Goal: Task Accomplishment & Management: Manage account settings

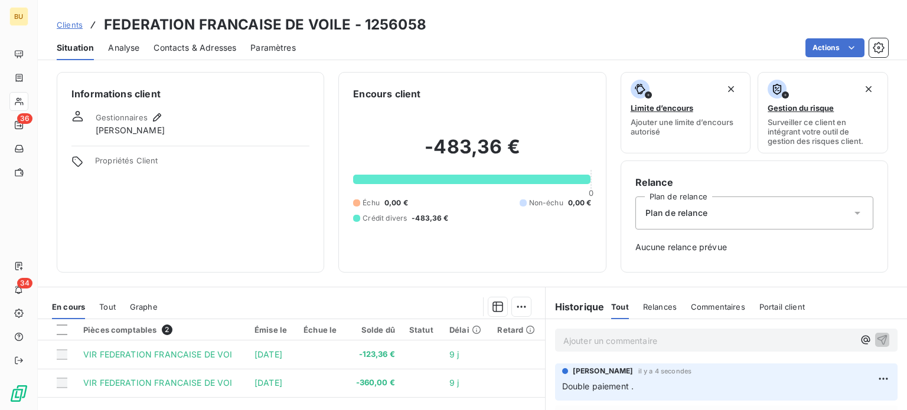
click at [66, 27] on span "Clients" at bounding box center [70, 24] width 26 height 9
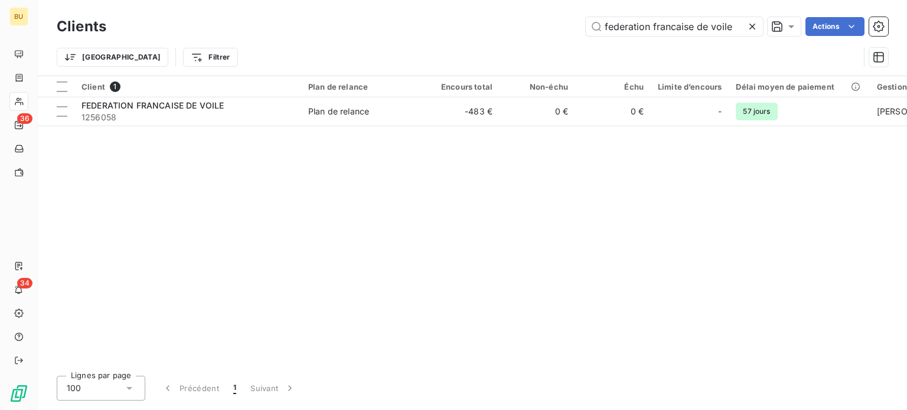
click at [751, 25] on icon at bounding box center [752, 27] width 12 height 12
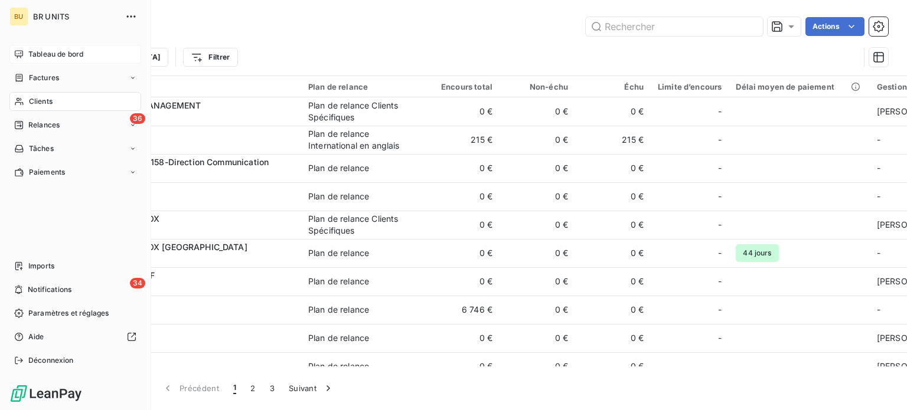
click at [50, 57] on span "Tableau de bord" at bounding box center [55, 54] width 55 height 11
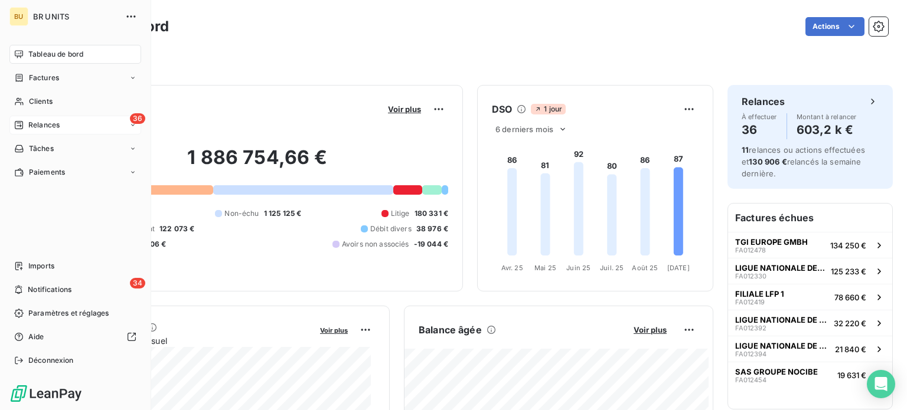
click at [44, 122] on span "Relances" at bounding box center [43, 125] width 31 height 11
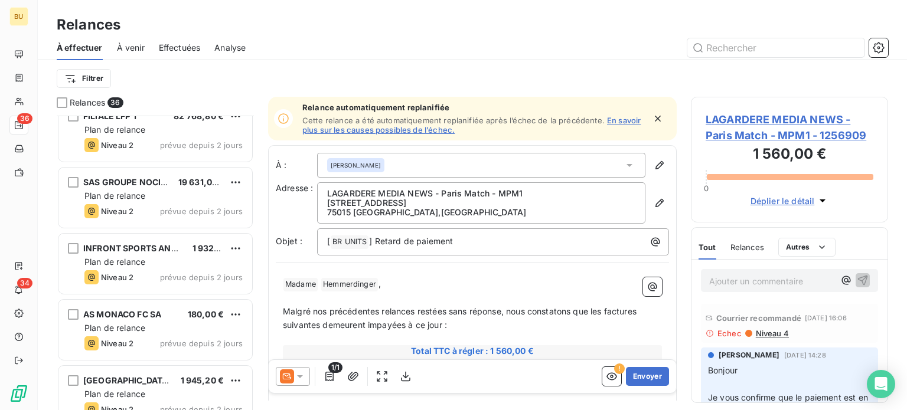
scroll to position [2085, 0]
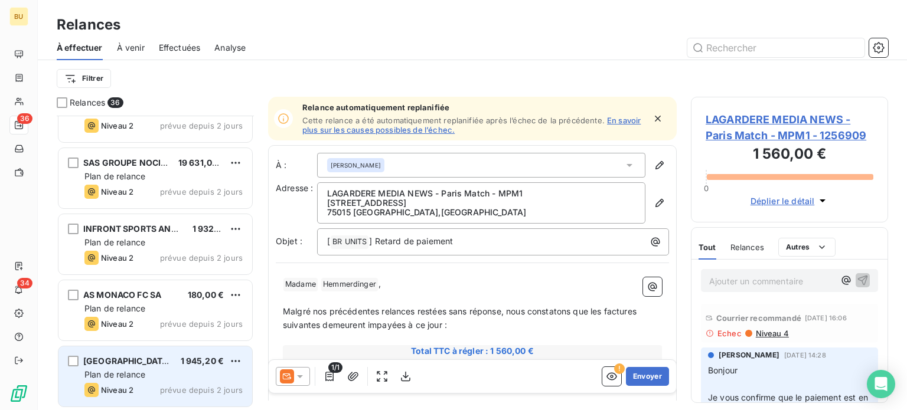
click at [132, 377] on span "Plan de relance" at bounding box center [114, 375] width 61 height 10
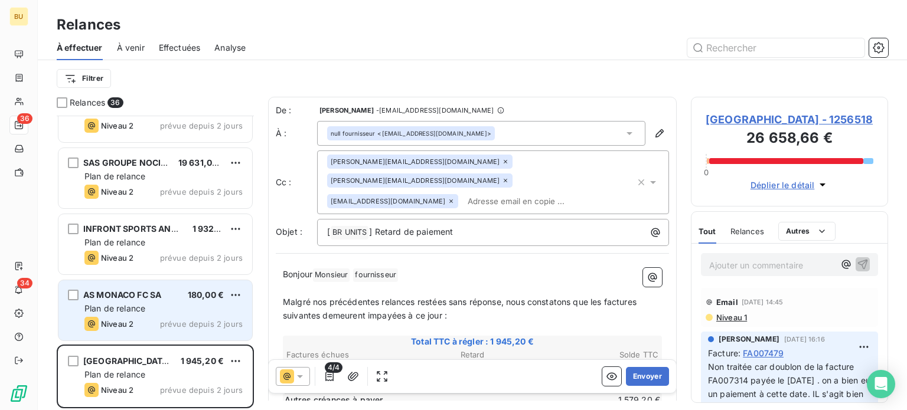
click at [123, 316] on div "AS MONACO FC SA 180,00 € Plan de relance Niveau 2 prévue depuis 2 jours" at bounding box center [155, 310] width 194 height 60
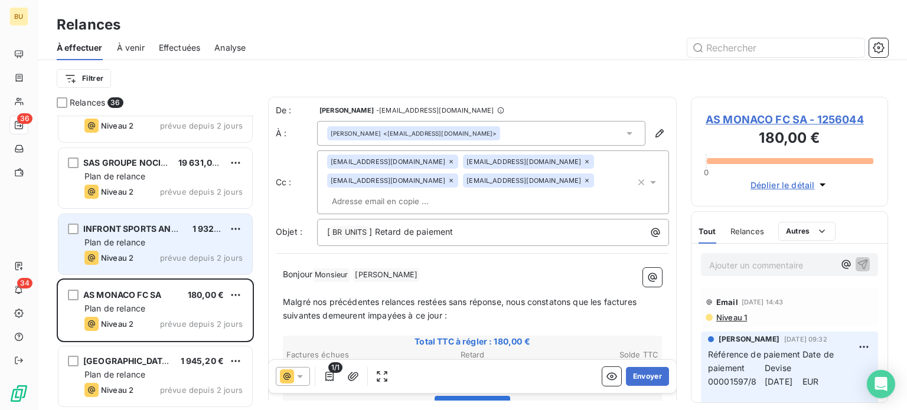
click at [135, 238] on span "Plan de relance" at bounding box center [114, 242] width 61 height 10
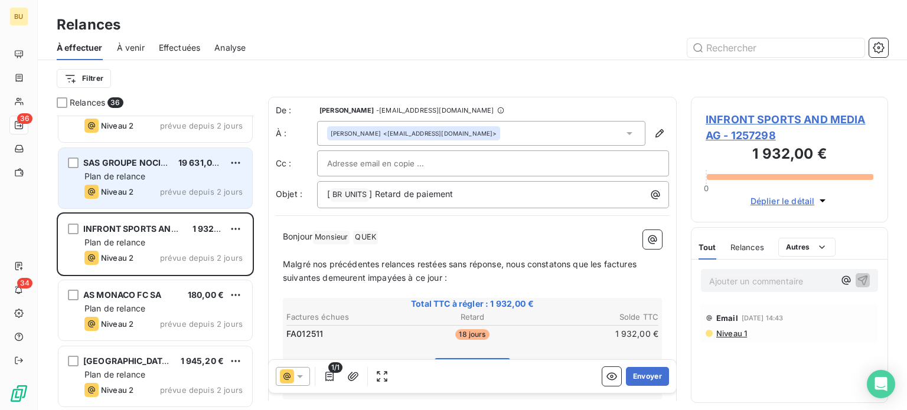
click at [127, 174] on span "Plan de relance" at bounding box center [114, 176] width 61 height 10
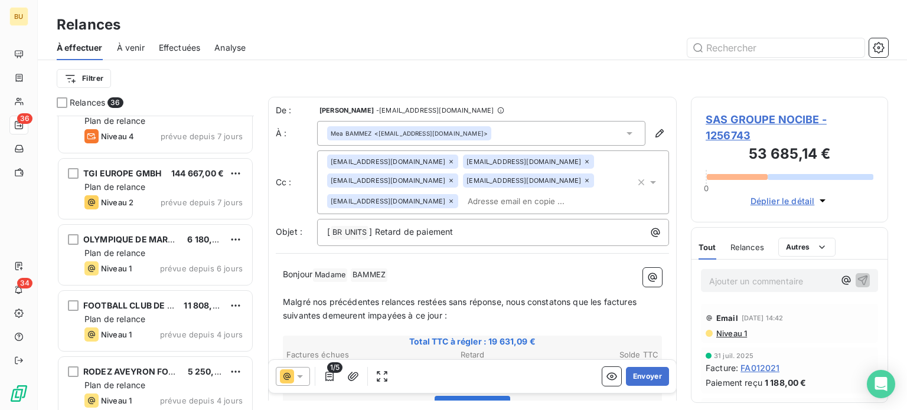
scroll to position [1554, 0]
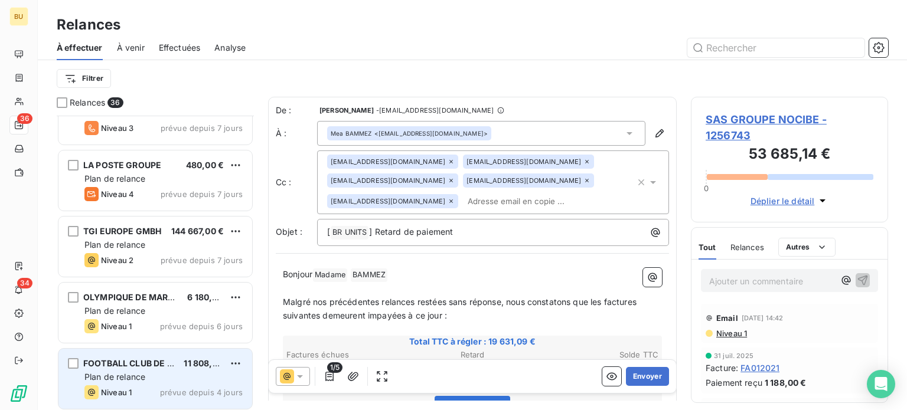
click at [153, 371] on div "Plan de relance" at bounding box center [163, 377] width 158 height 12
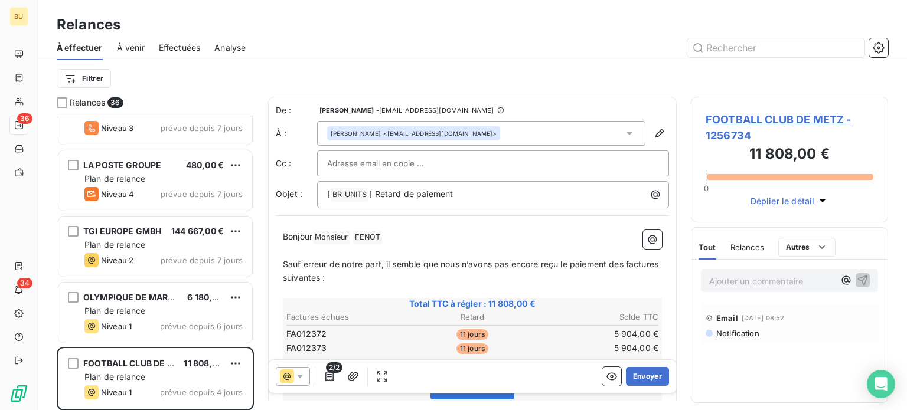
click at [742, 336] on span "Notification" at bounding box center [737, 333] width 44 height 9
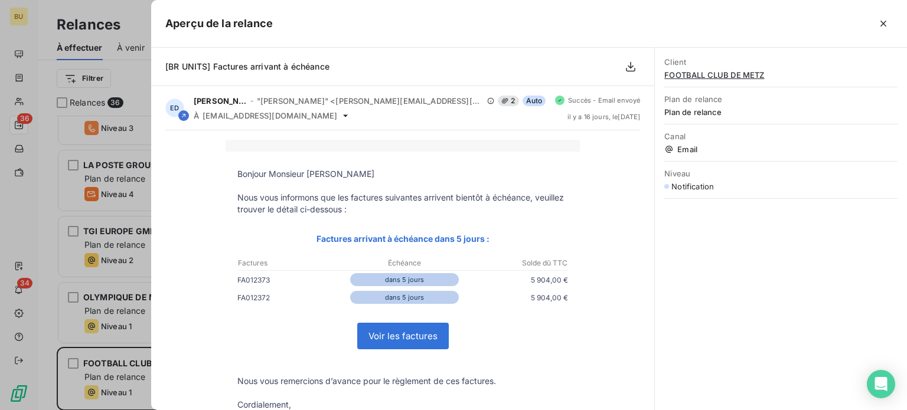
click at [440, 37] on div "Aperçu de la relance" at bounding box center [529, 24] width 756 height 48
click at [885, 26] on icon "button" at bounding box center [883, 24] width 6 height 6
